Goal: Register for event/course

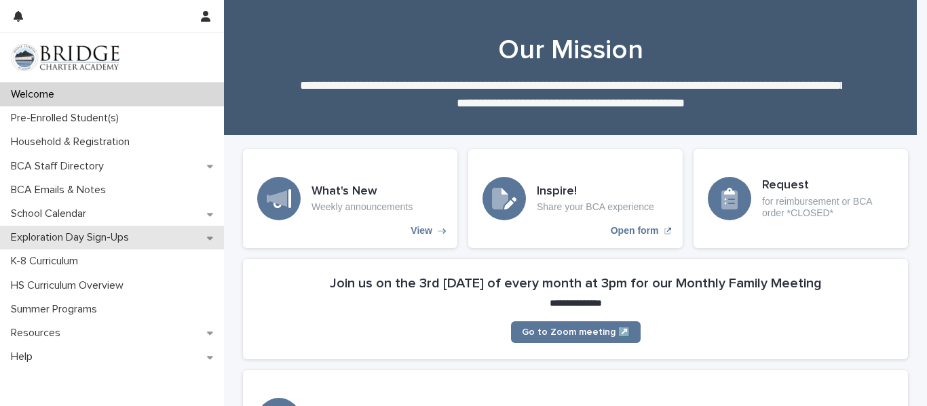
click at [123, 242] on p "Exploration Day Sign-Ups" at bounding box center [72, 237] width 134 height 13
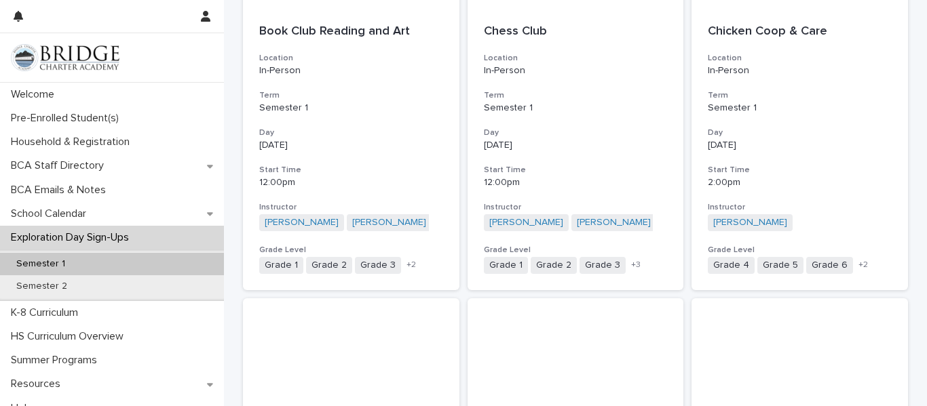
scroll to position [1187, 0]
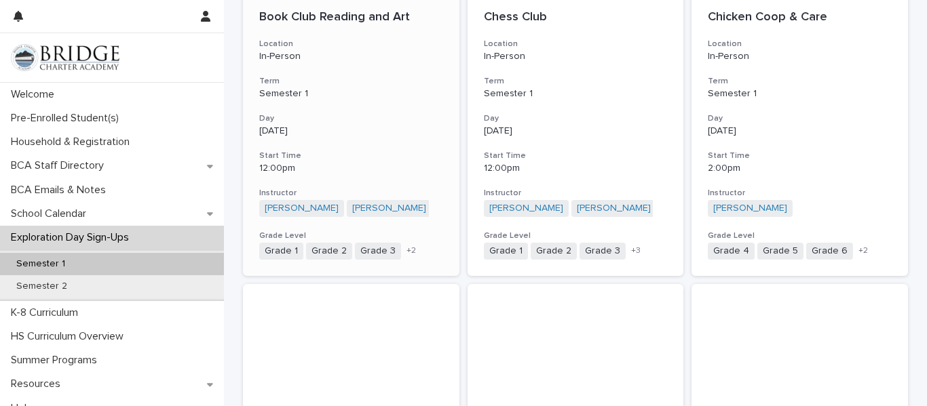
click at [345, 18] on p "Book Club Reading and Art" at bounding box center [351, 17] width 184 height 15
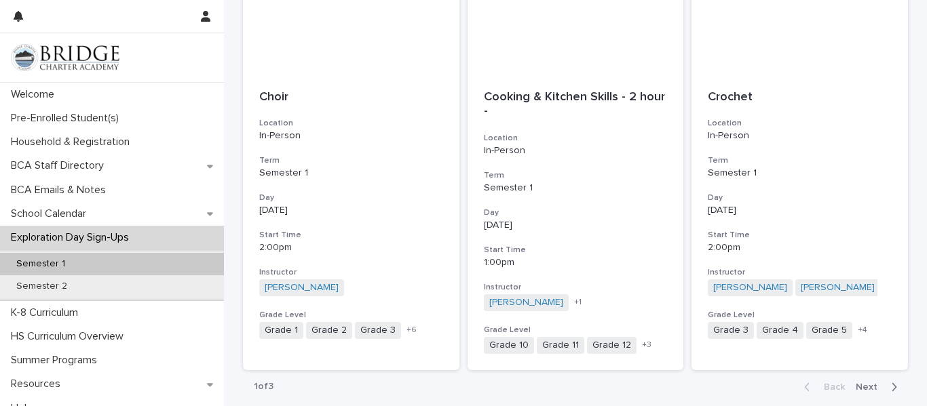
scroll to position [1493, 0]
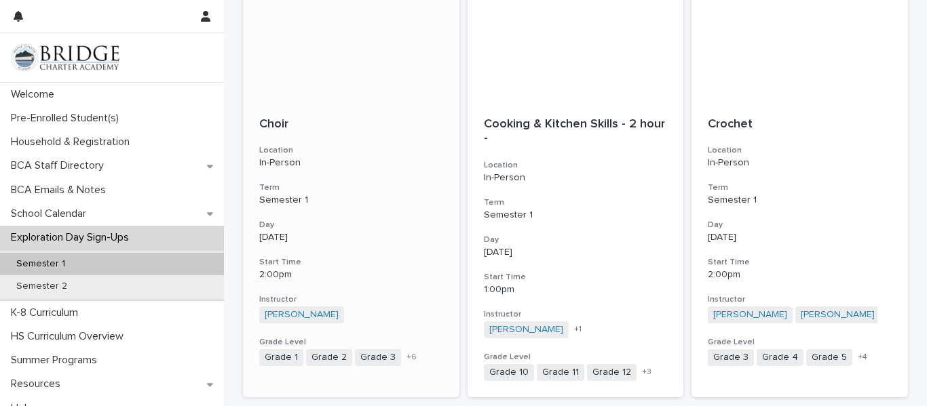
click at [267, 126] on p "Choir" at bounding box center [351, 124] width 184 height 15
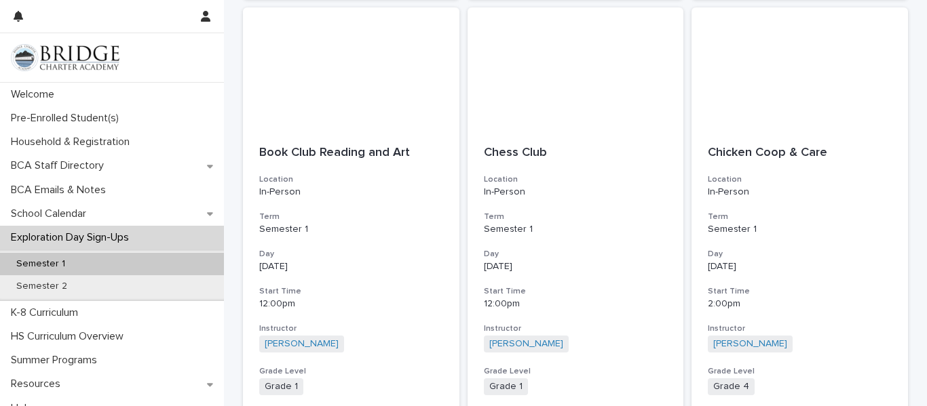
scroll to position [1086, 0]
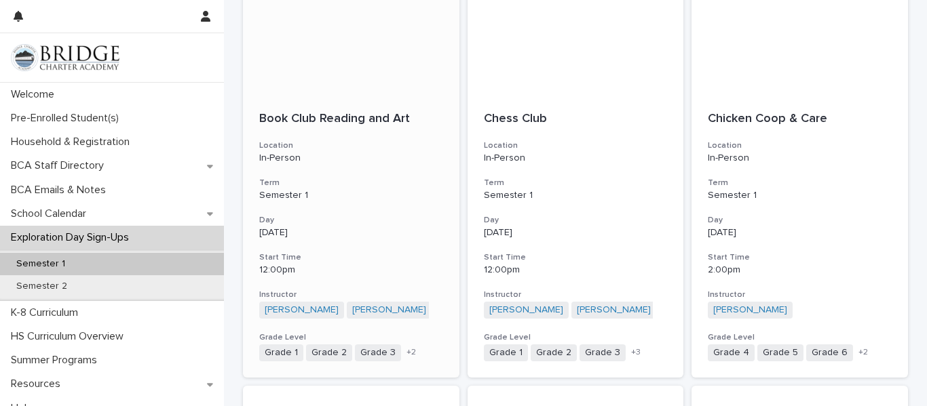
click at [358, 123] on p "Book Club Reading and Art" at bounding box center [351, 119] width 184 height 15
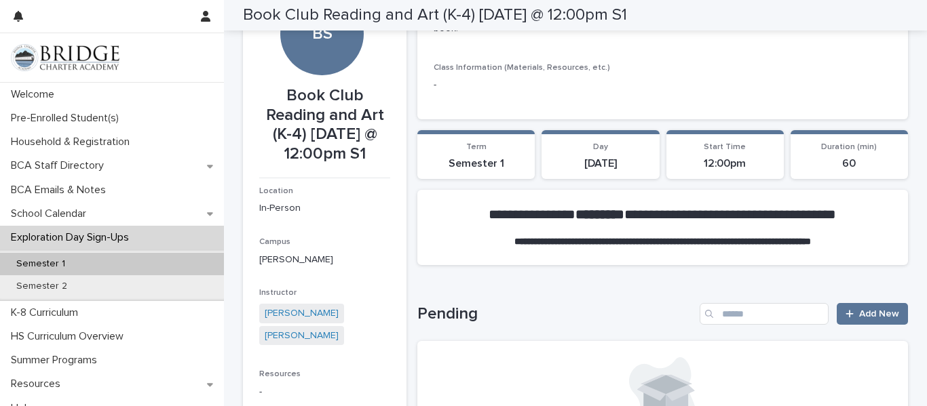
scroll to position [41, 0]
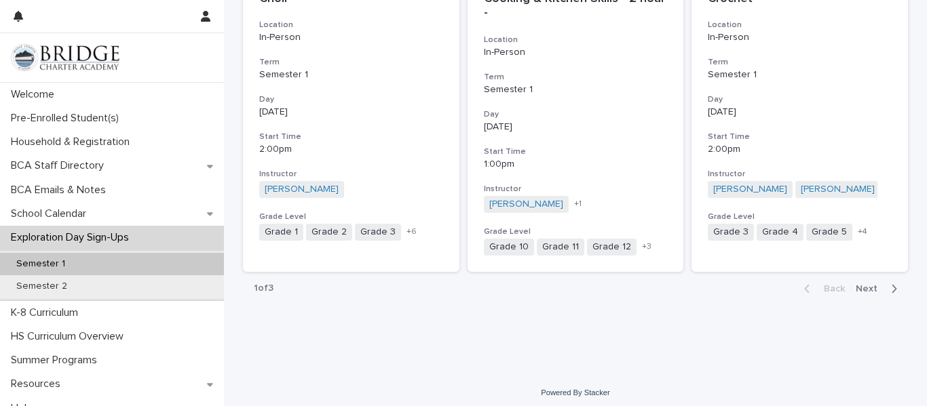
scroll to position [1624, 0]
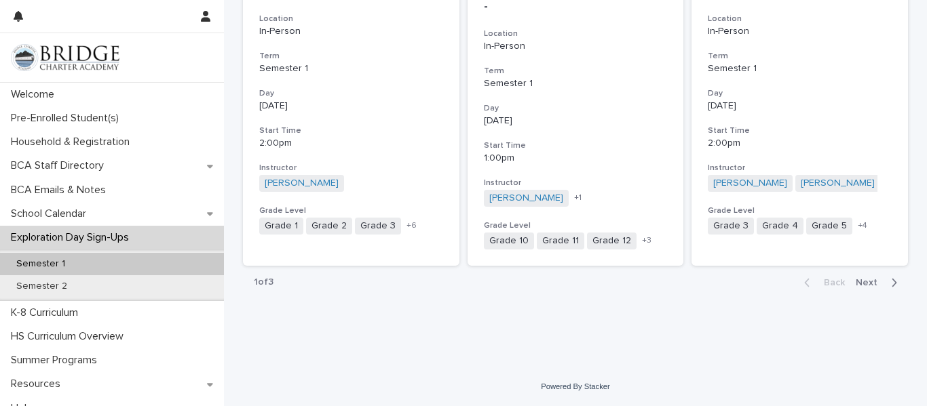
click at [869, 282] on span "Next" at bounding box center [871, 282] width 30 height 9
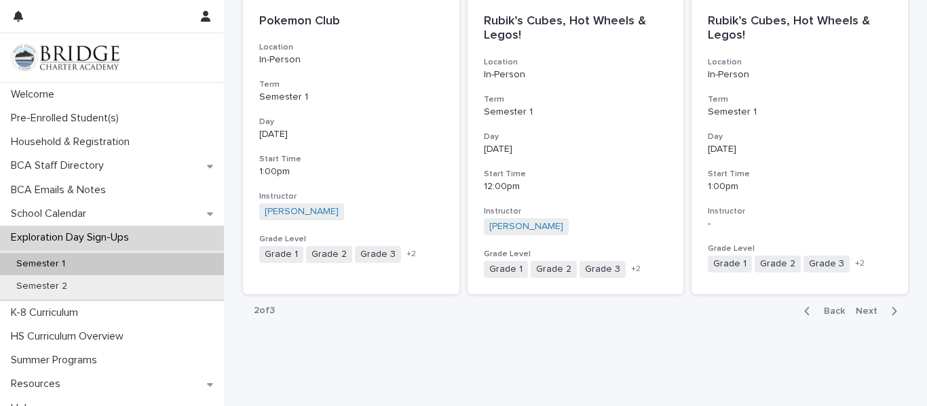
scroll to position [1597, 0]
click at [860, 309] on span "Next" at bounding box center [871, 309] width 30 height 9
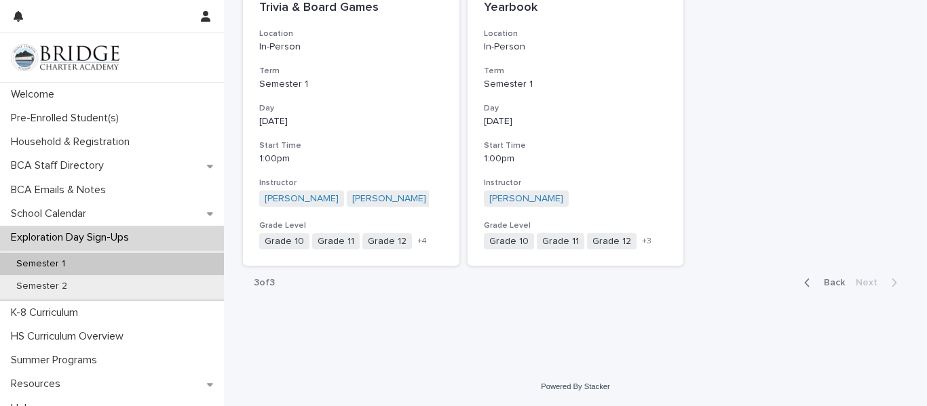
scroll to position [372, 0]
click at [827, 288] on button "Back" at bounding box center [821, 283] width 57 height 12
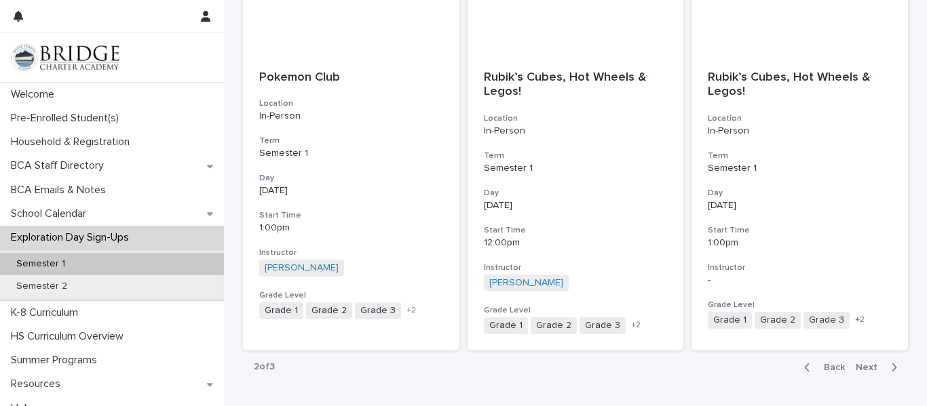
scroll to position [1516, 0]
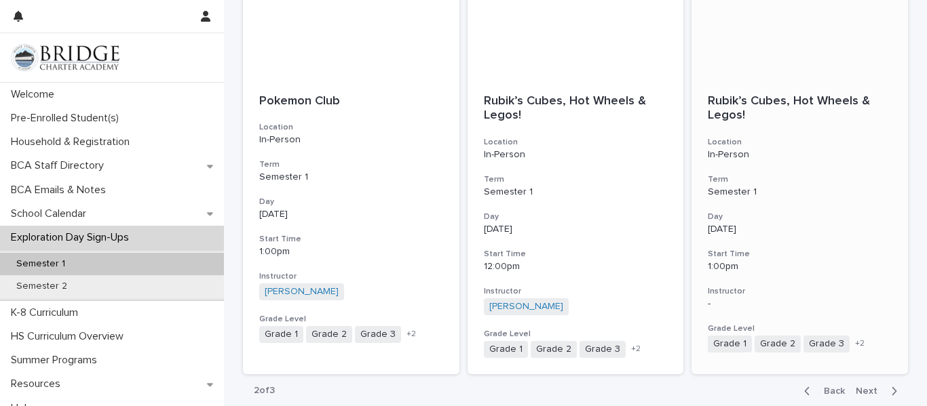
click at [744, 109] on p "Rubik’s Cubes, Hot Wheels & Legos!" at bounding box center [800, 108] width 184 height 29
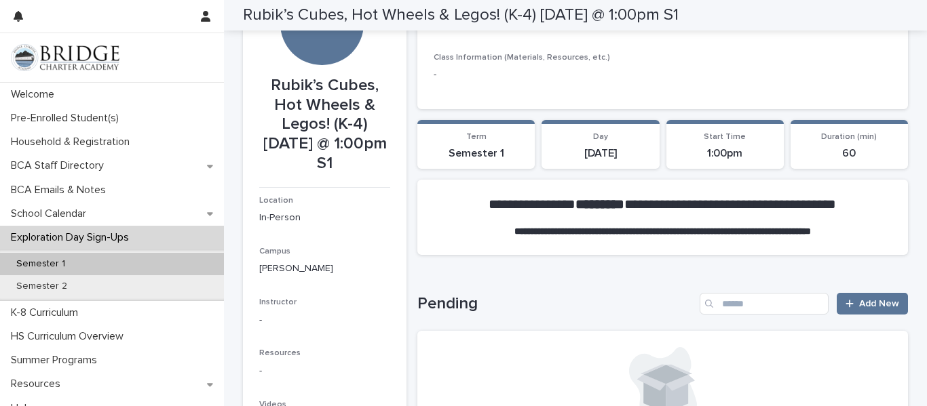
scroll to position [81, 0]
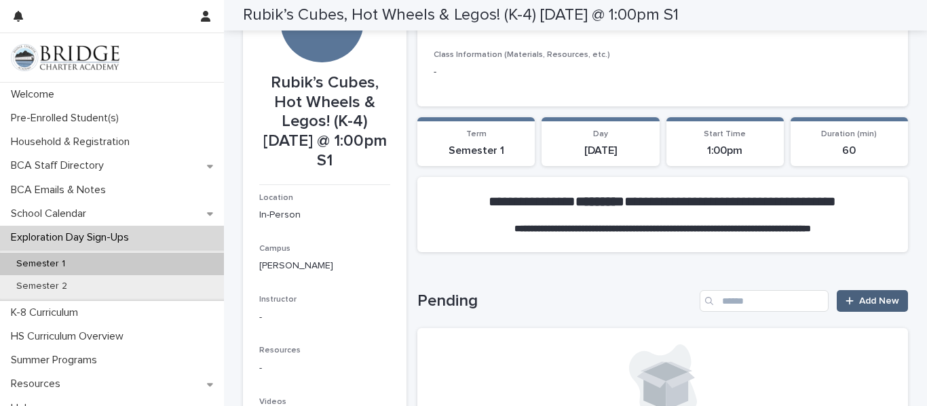
click at [859, 305] on span "Add New" at bounding box center [879, 300] width 40 height 9
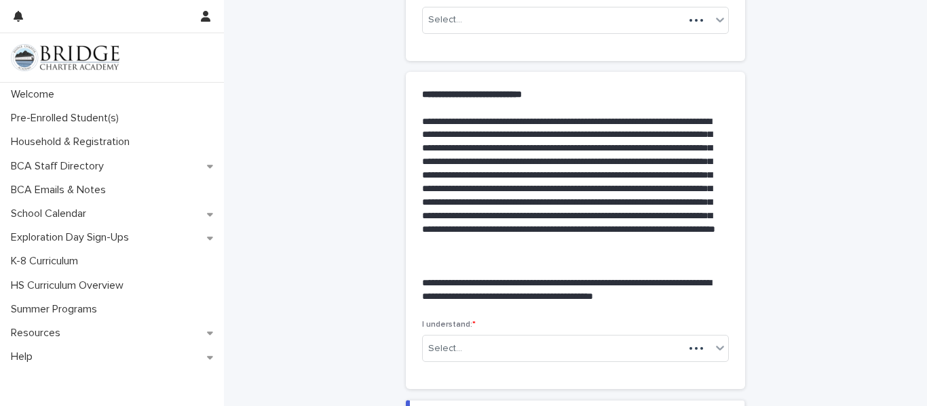
scroll to position [189, 0]
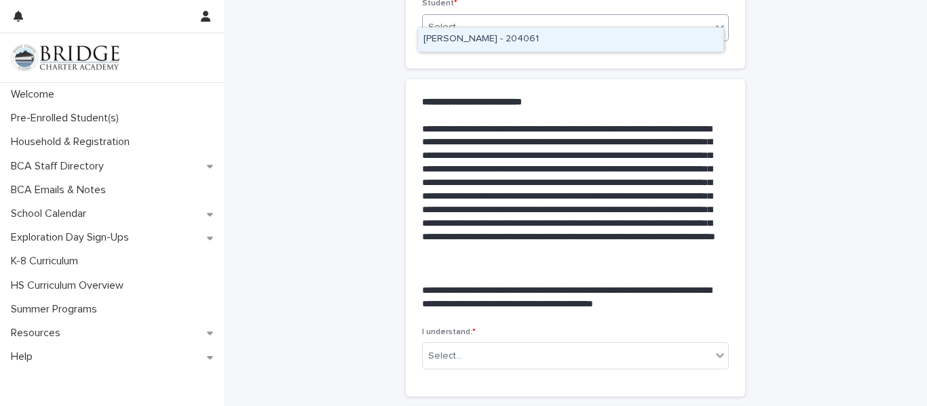
click at [685, 17] on div "Select..." at bounding box center [567, 27] width 288 height 22
click at [648, 36] on div "[PERSON_NAME] - 204061" at bounding box center [570, 40] width 305 height 24
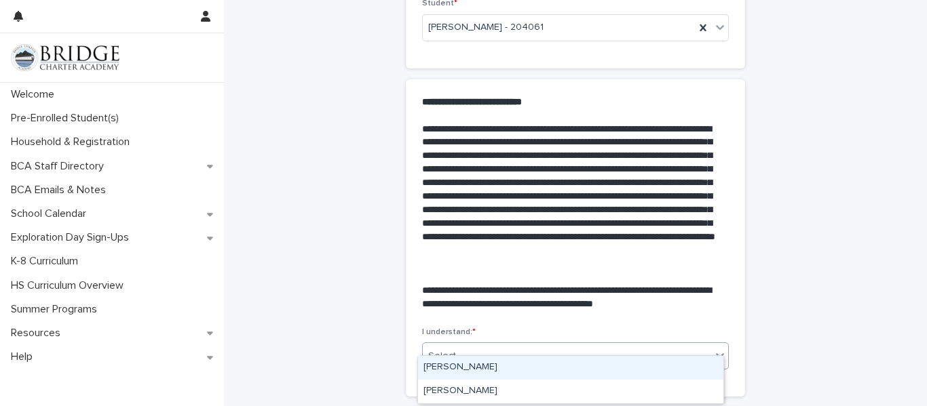
click at [586, 345] on div "Select..." at bounding box center [567, 356] width 288 height 22
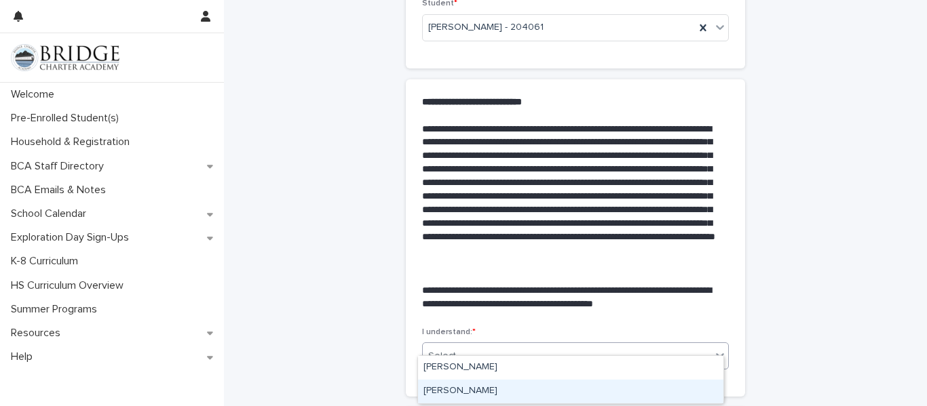
click at [583, 386] on div "[PERSON_NAME]" at bounding box center [570, 392] width 305 height 24
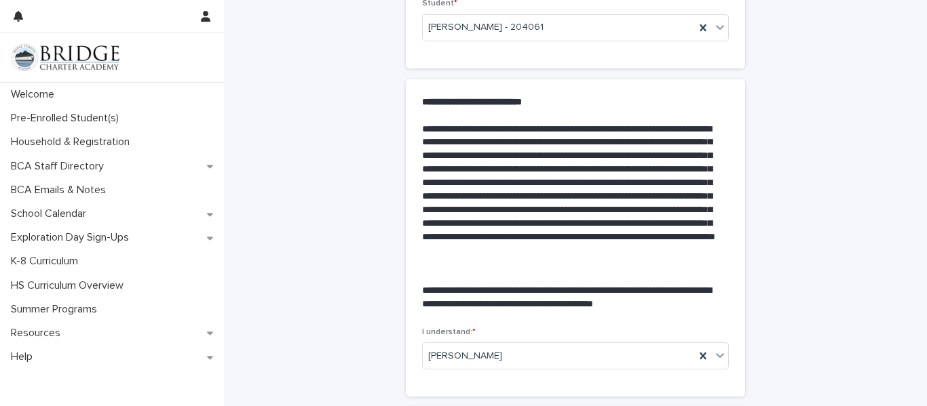
click at [759, 344] on div "**********" at bounding box center [575, 164] width 665 height 705
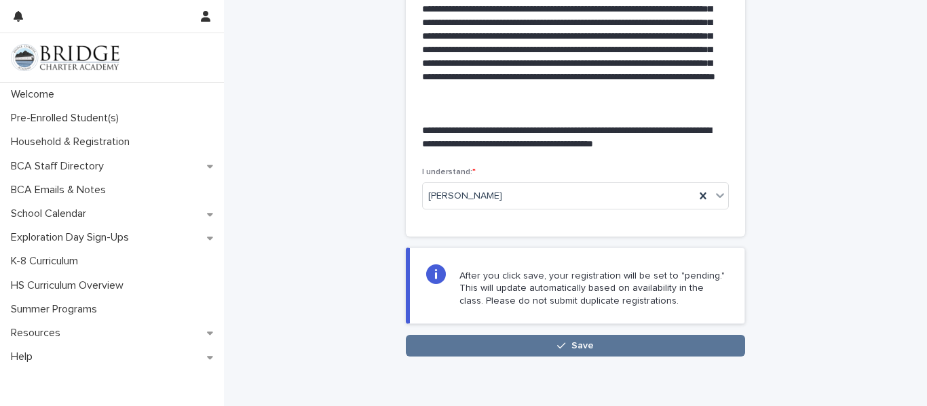
scroll to position [375, 0]
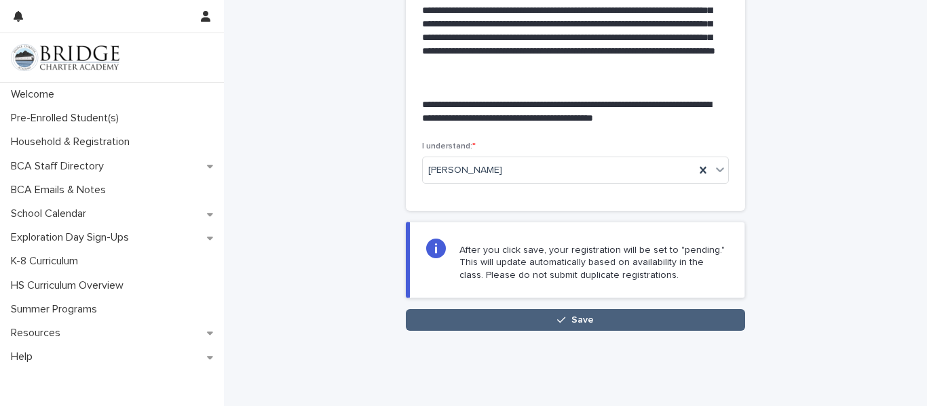
click at [547, 311] on button "Save" at bounding box center [575, 320] width 339 height 22
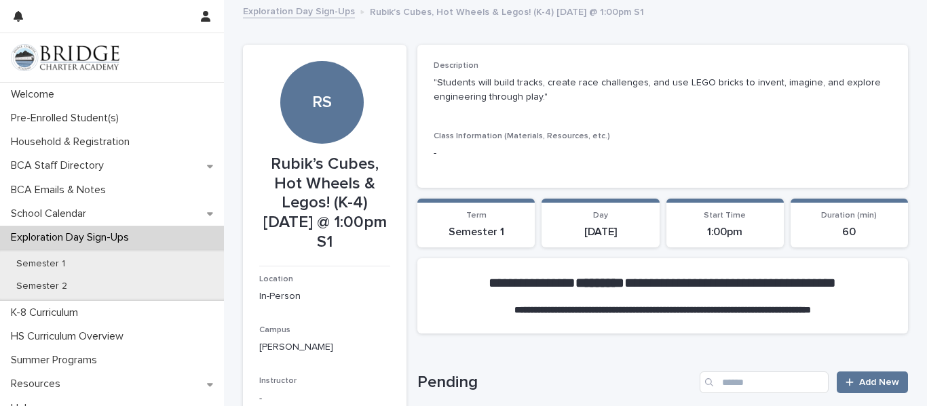
click at [315, 7] on link "Exploration Day Sign-Ups" at bounding box center [299, 11] width 112 height 16
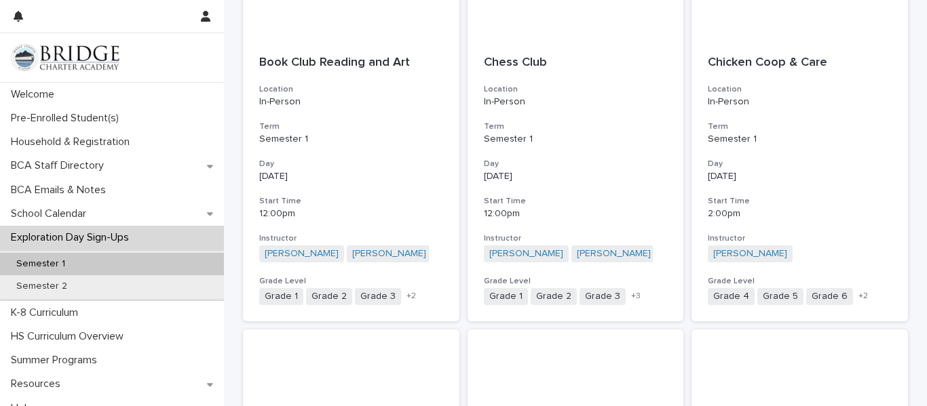
scroll to position [1167, 0]
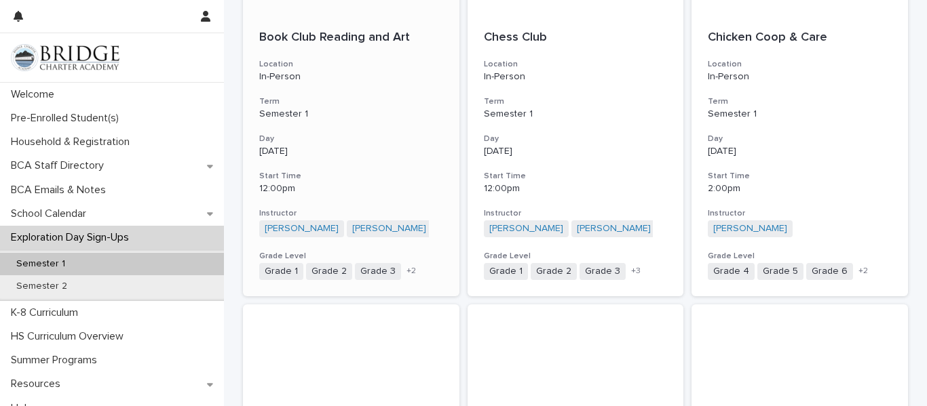
click at [342, 39] on p "Book Club Reading and Art" at bounding box center [351, 38] width 184 height 15
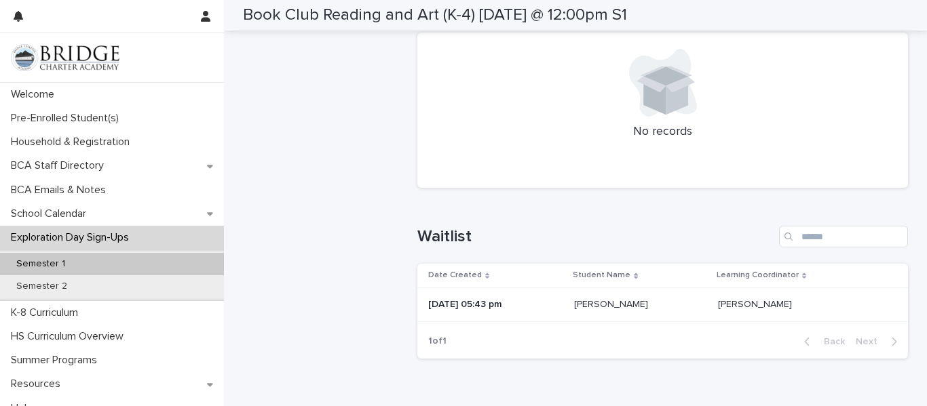
scroll to position [611, 0]
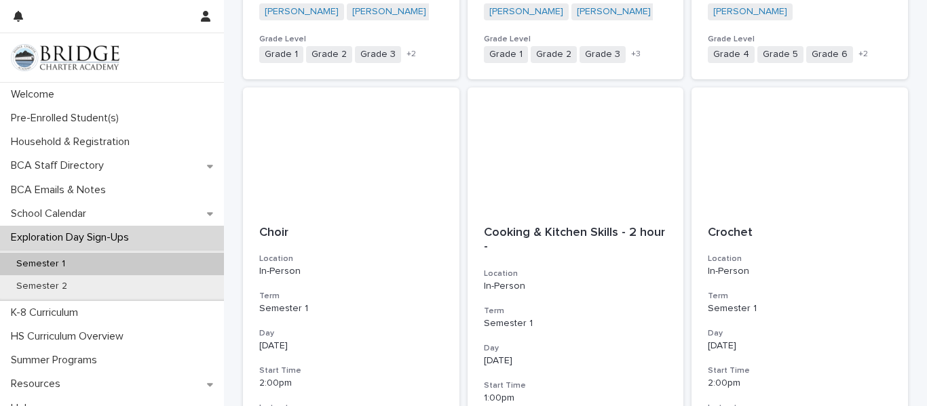
scroll to position [1411, 0]
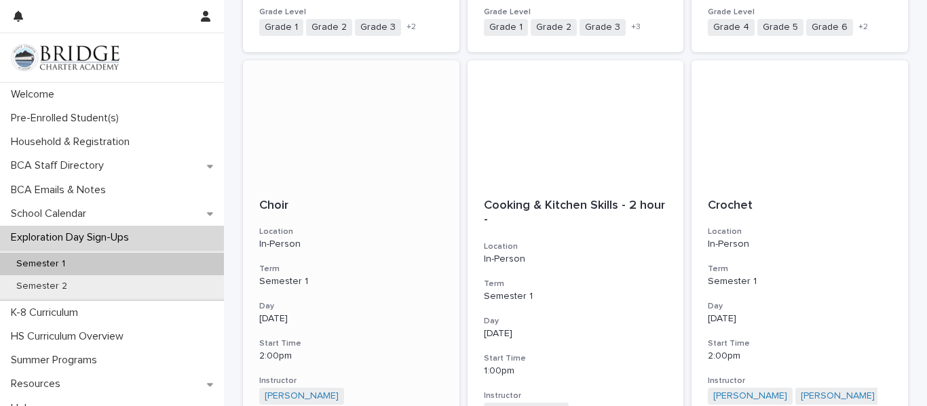
click at [265, 204] on p "Choir" at bounding box center [351, 206] width 184 height 15
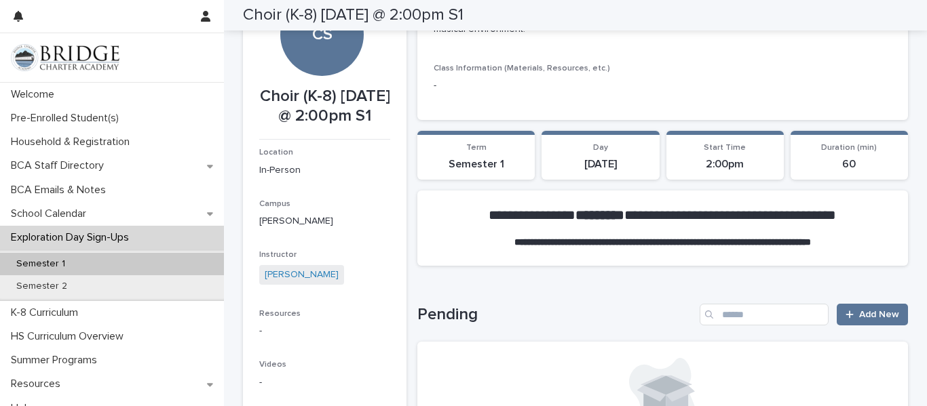
scroll to position [28, 0]
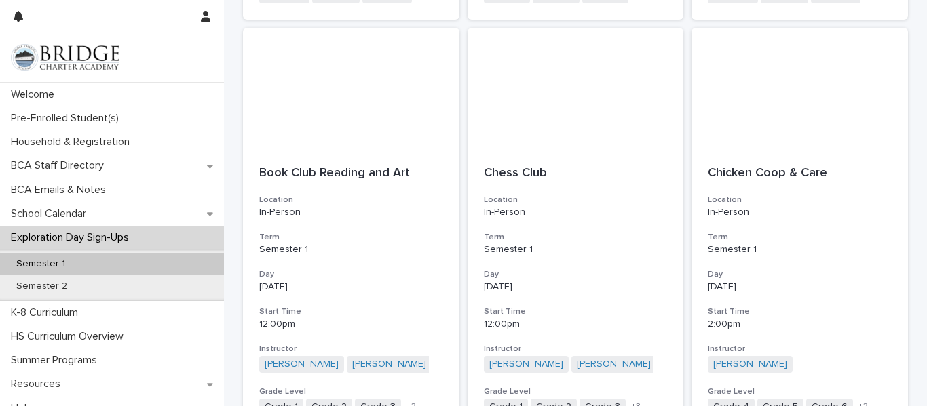
scroll to position [1058, 0]
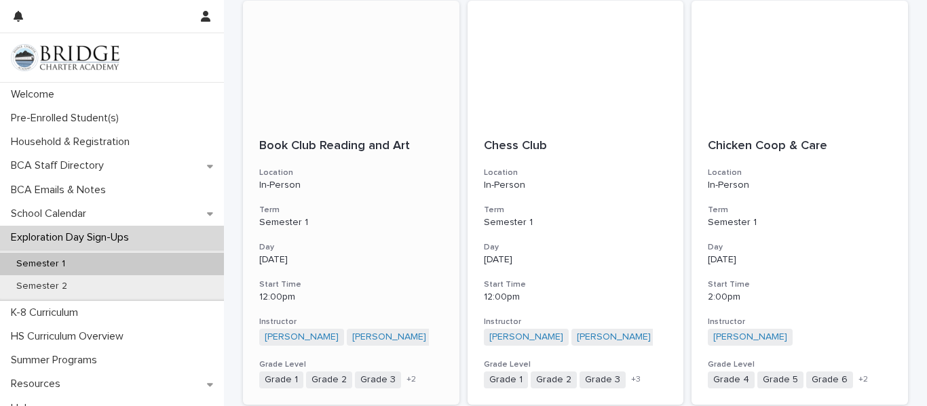
click at [340, 140] on p "Book Club Reading and Art" at bounding box center [351, 146] width 184 height 15
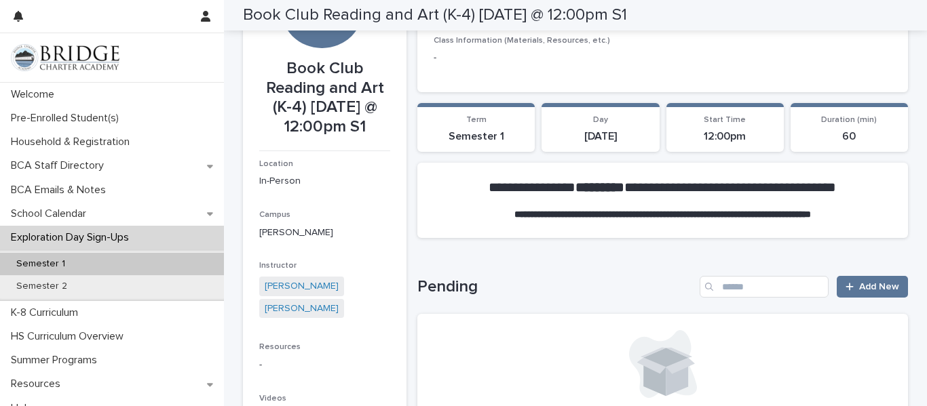
scroll to position [69, 0]
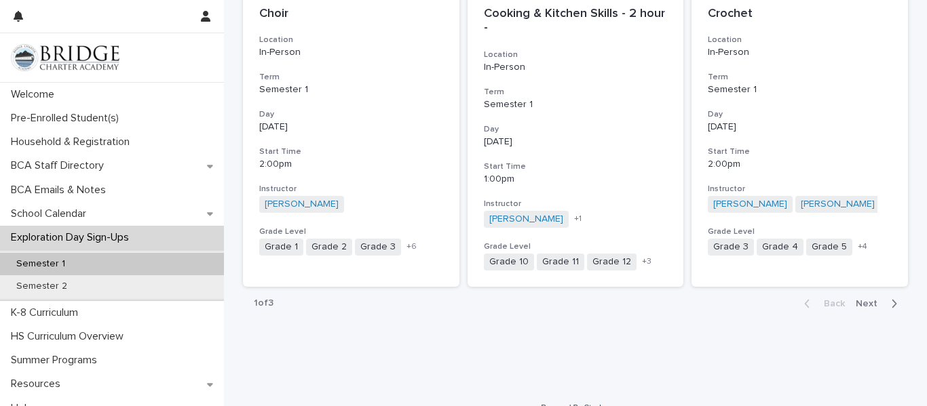
scroll to position [1624, 0]
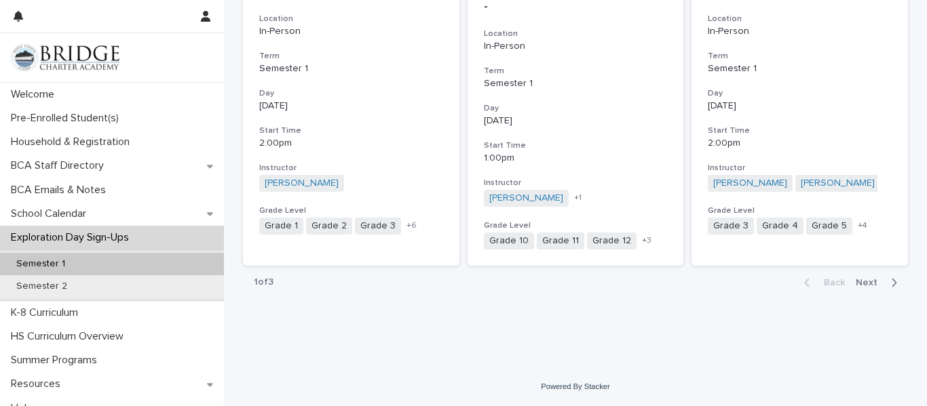
click at [862, 284] on span "Next" at bounding box center [871, 282] width 30 height 9
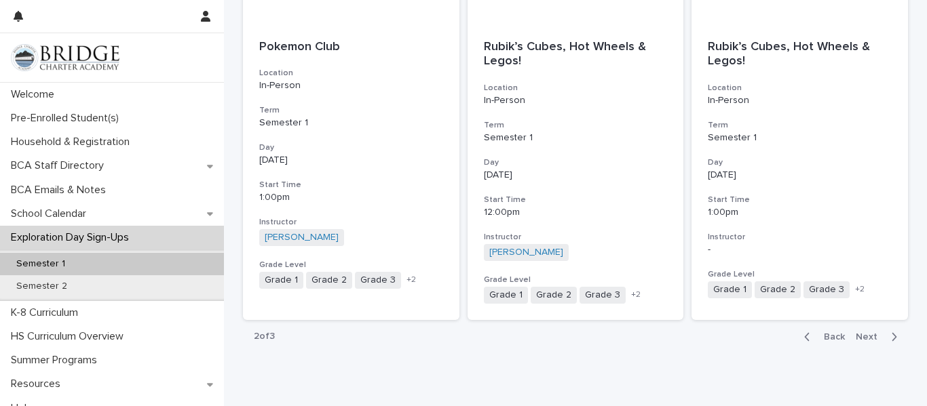
scroll to position [1543, 0]
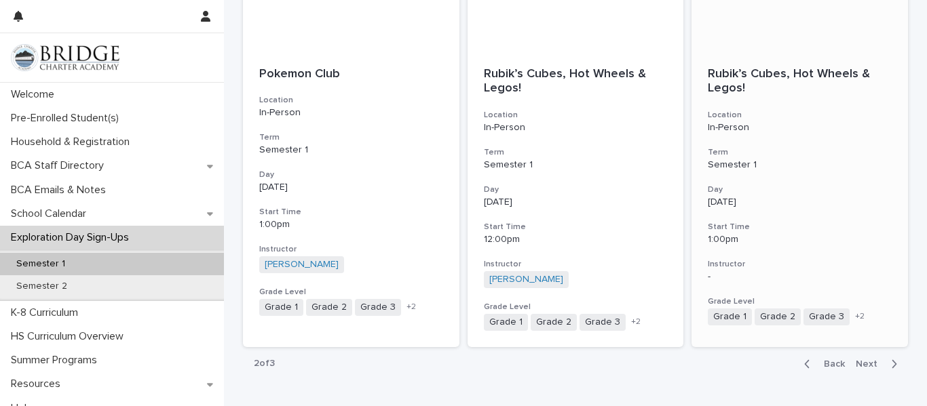
click at [740, 85] on p "Rubik’s Cubes, Hot Wheels & Legos!" at bounding box center [800, 81] width 184 height 29
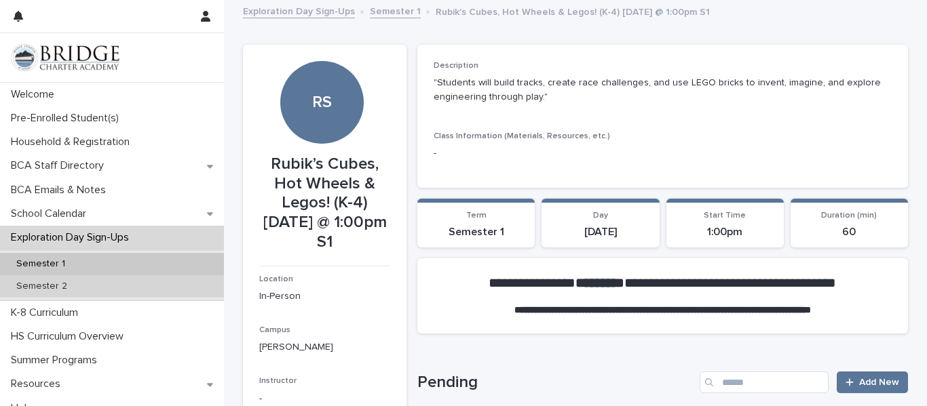
click at [83, 285] on div "Semester 2" at bounding box center [112, 286] width 224 height 22
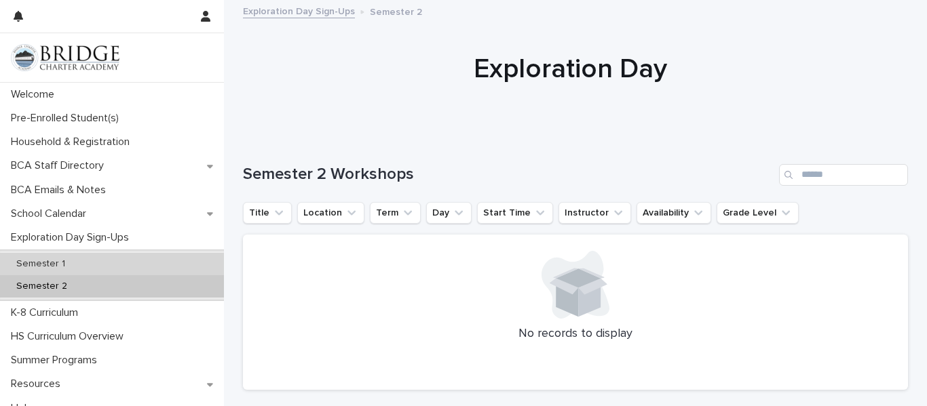
click at [40, 263] on p "Semester 1" at bounding box center [40, 264] width 71 height 12
